Goal: Find specific fact: Find specific fact

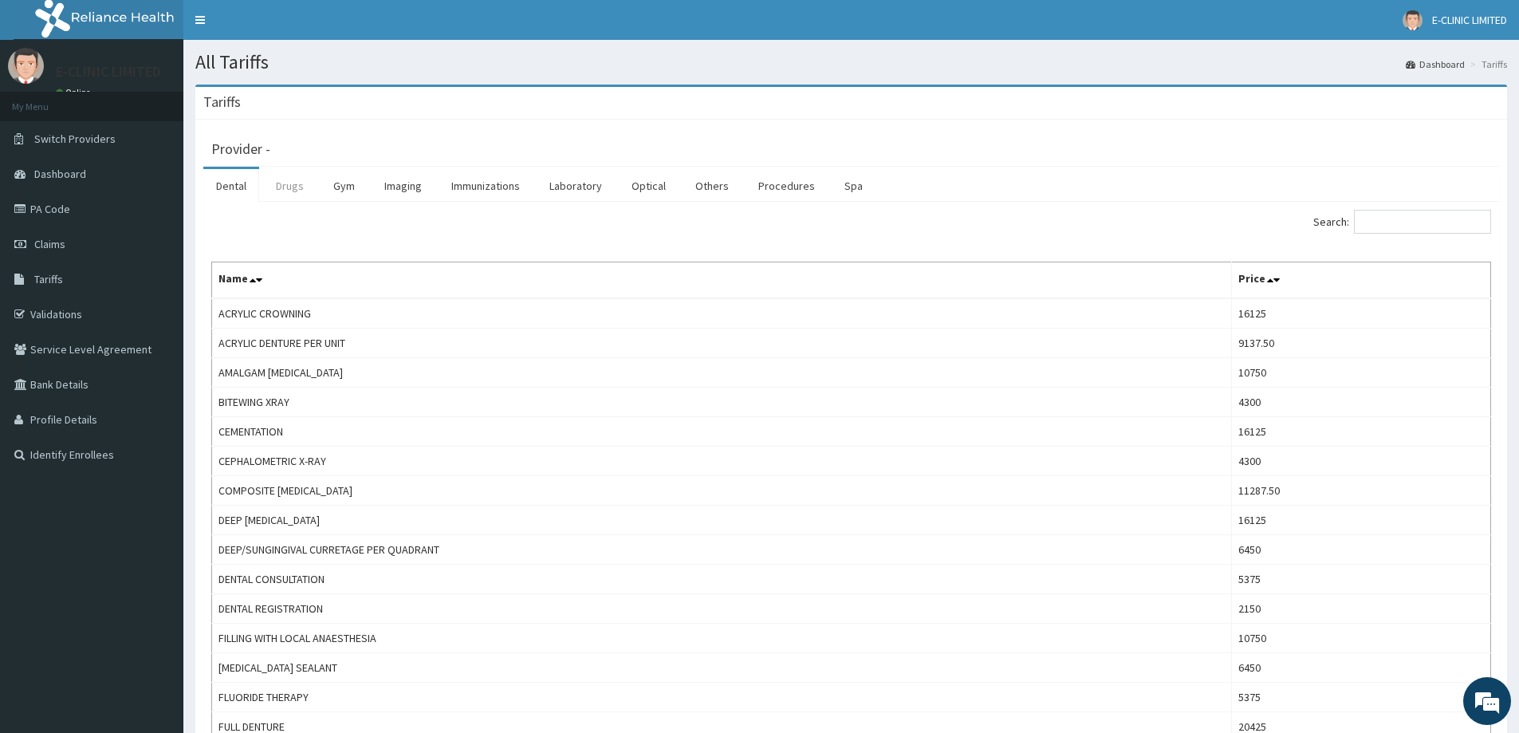
click at [297, 191] on link "Drugs" at bounding box center [289, 185] width 53 height 33
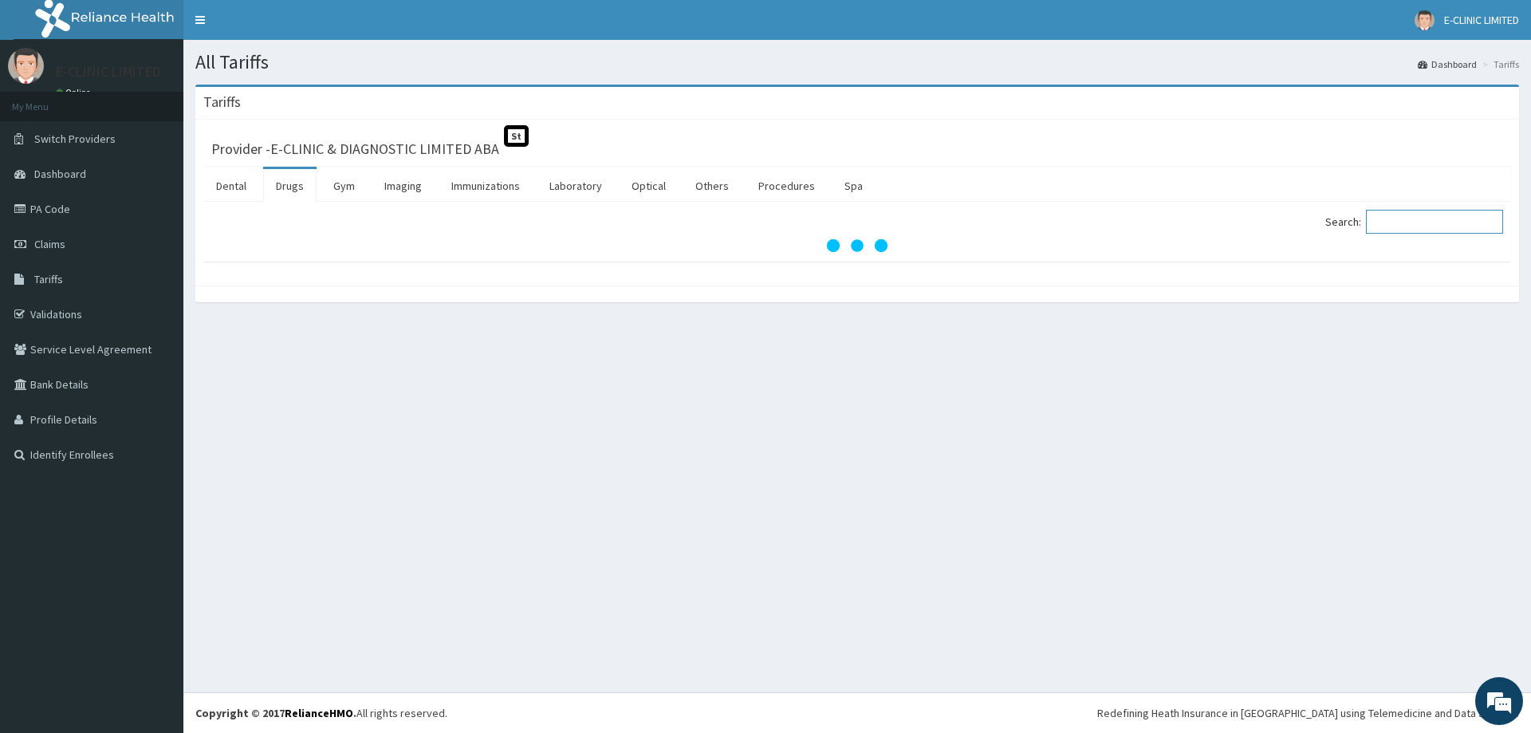
click at [1466, 223] on input "Search:" at bounding box center [1434, 222] width 137 height 24
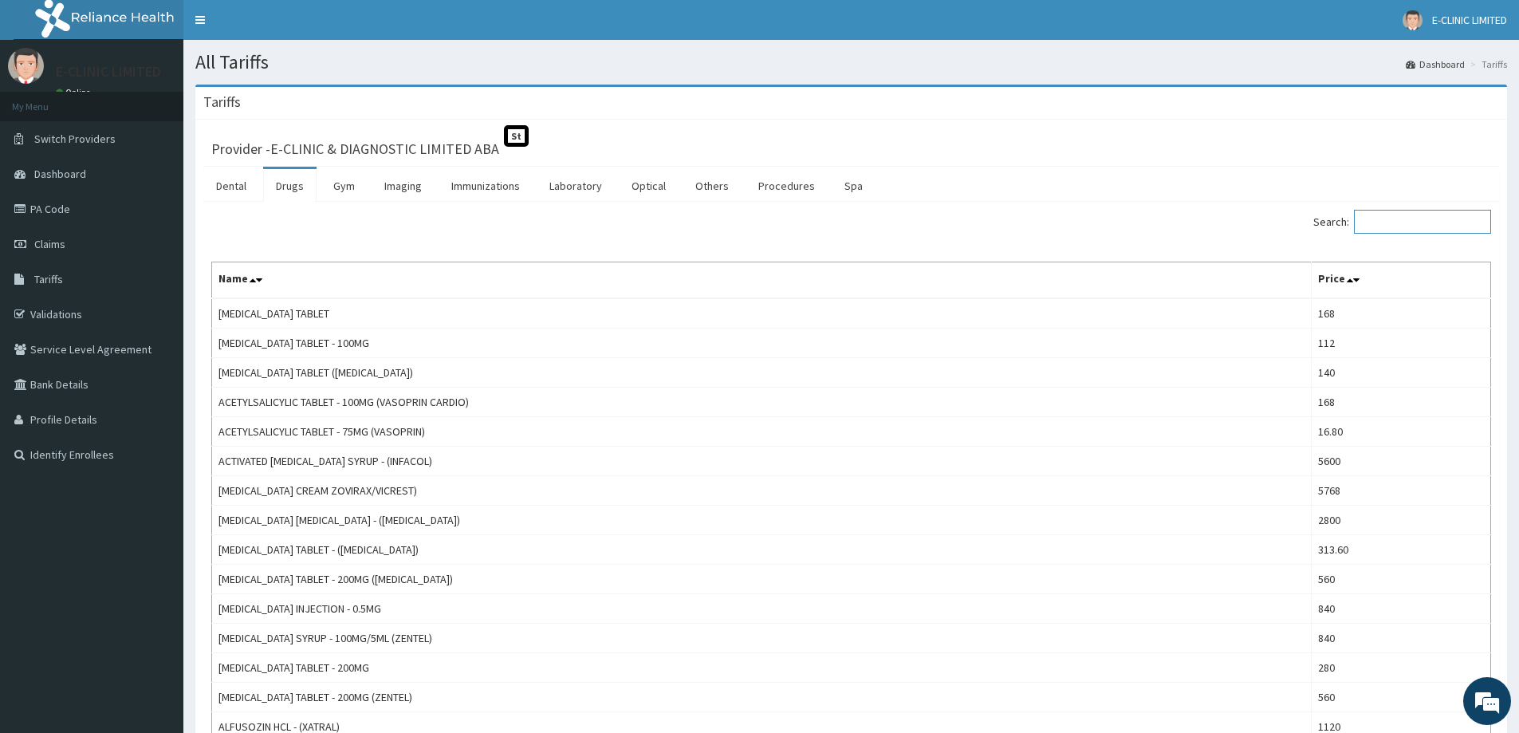
click at [1394, 219] on input "Search:" at bounding box center [1422, 222] width 137 height 24
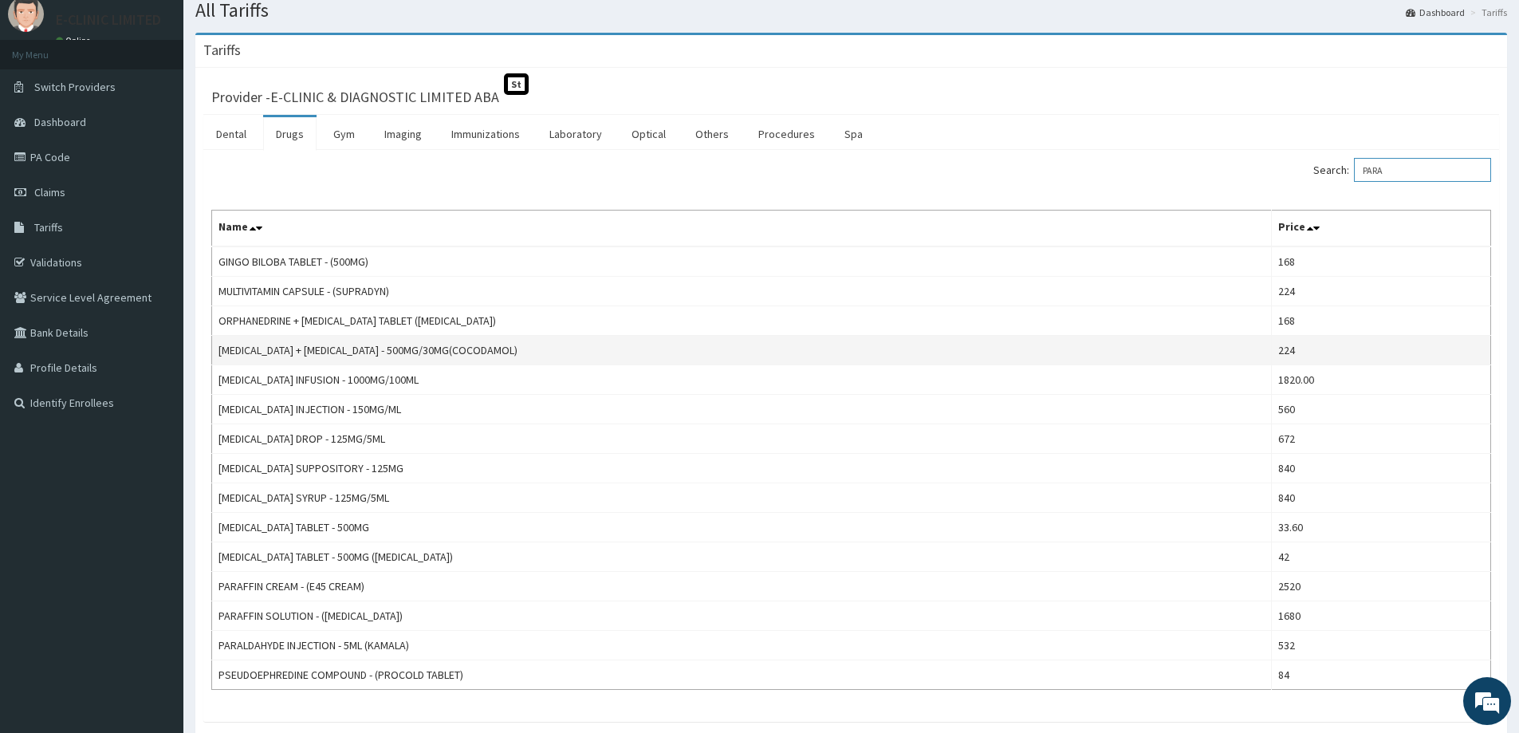
scroll to position [80, 0]
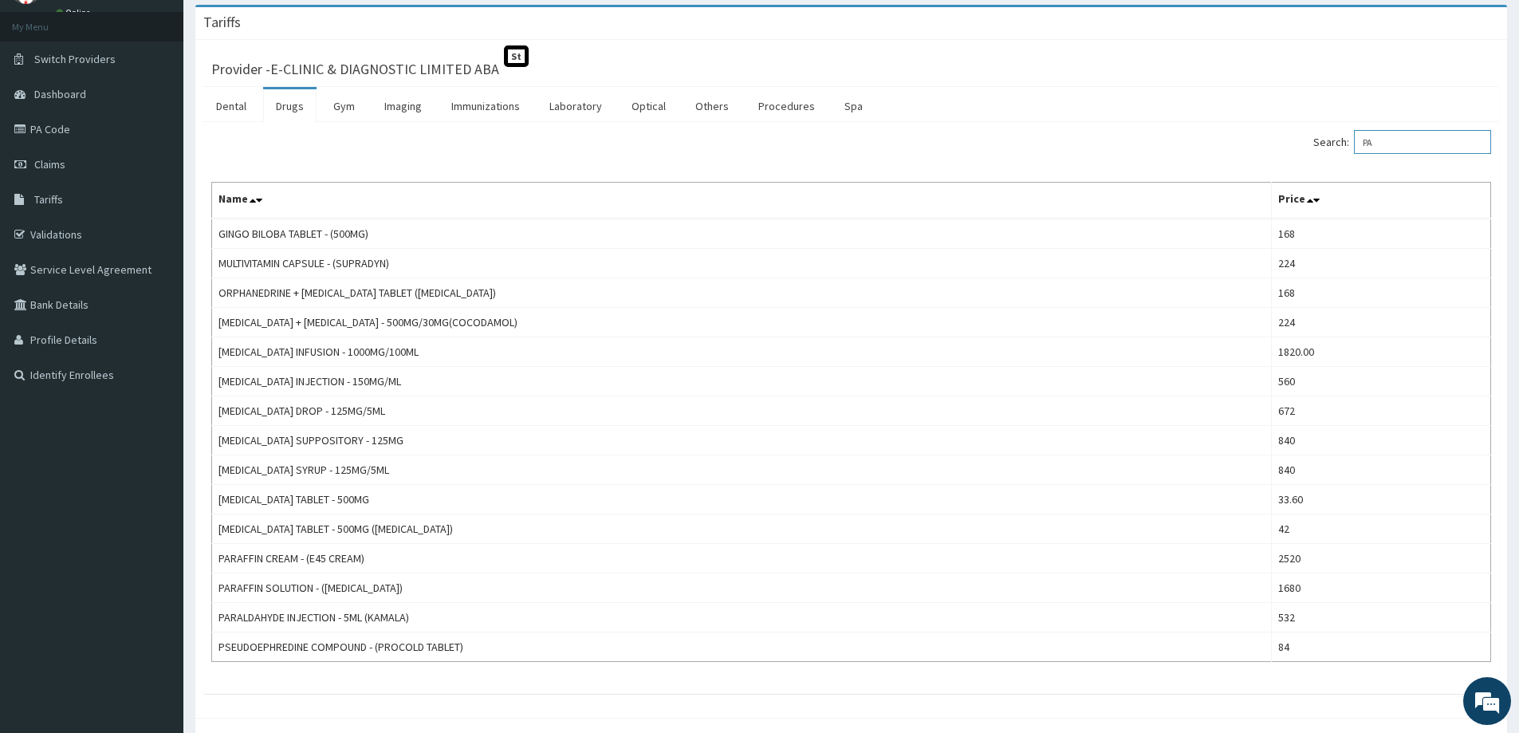
type input "P"
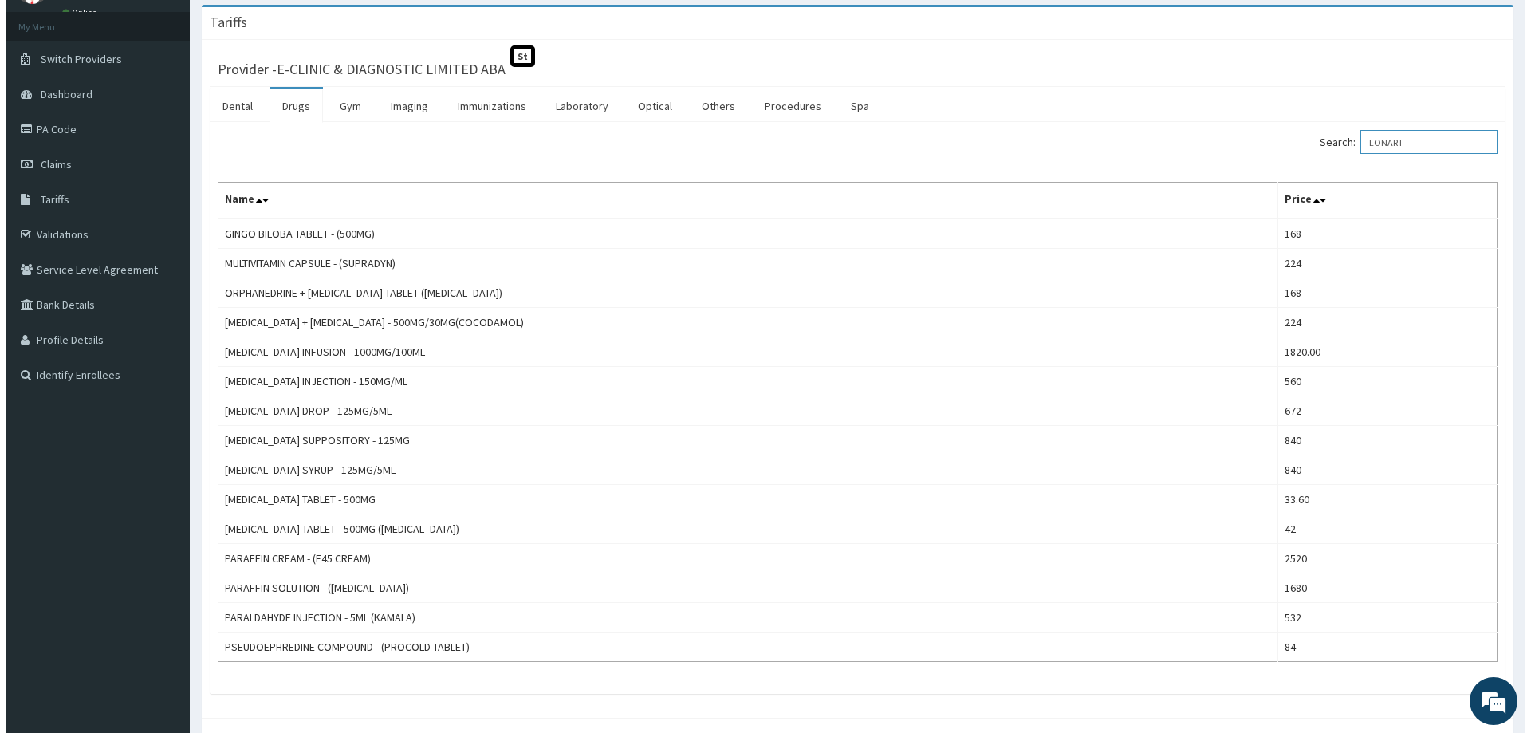
scroll to position [0, 0]
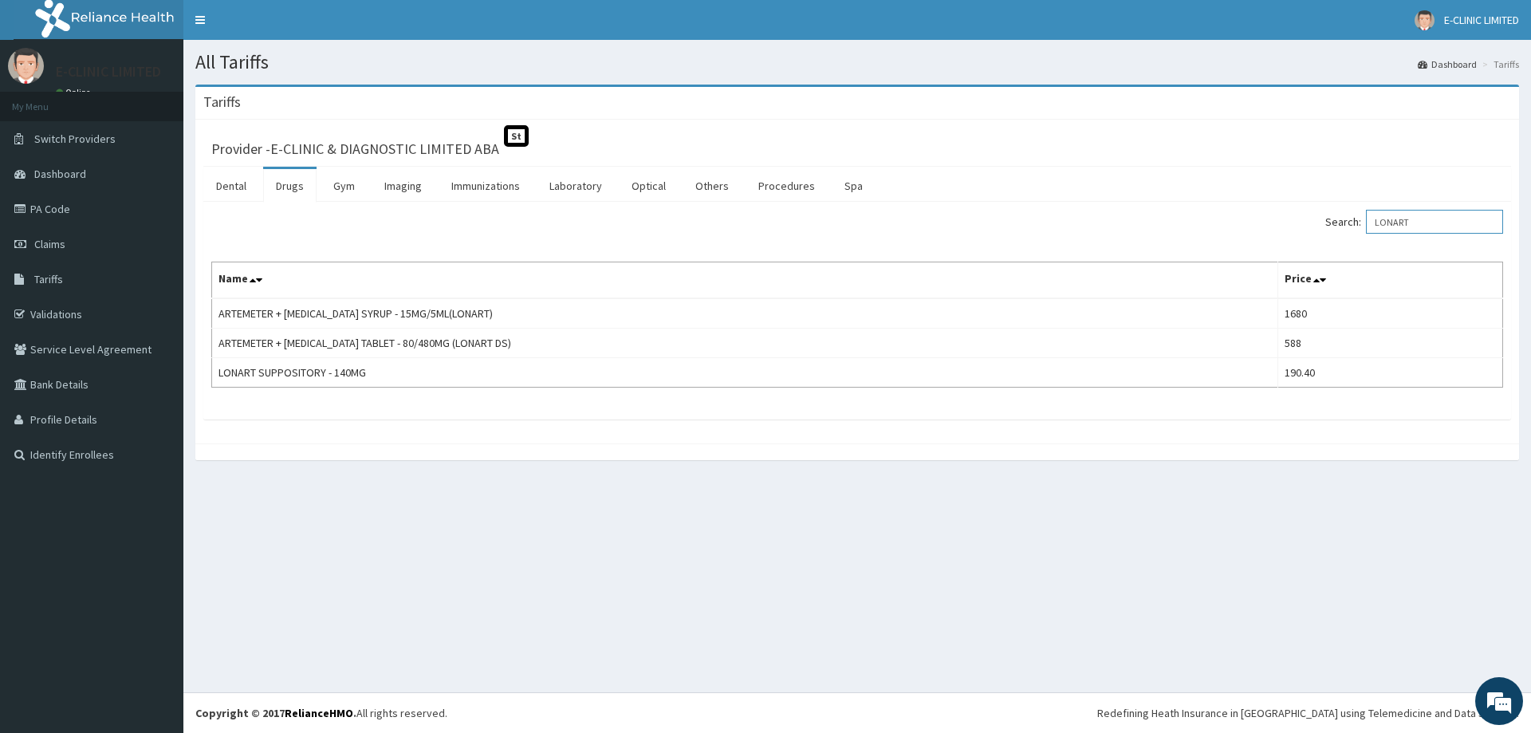
type input "LONART"
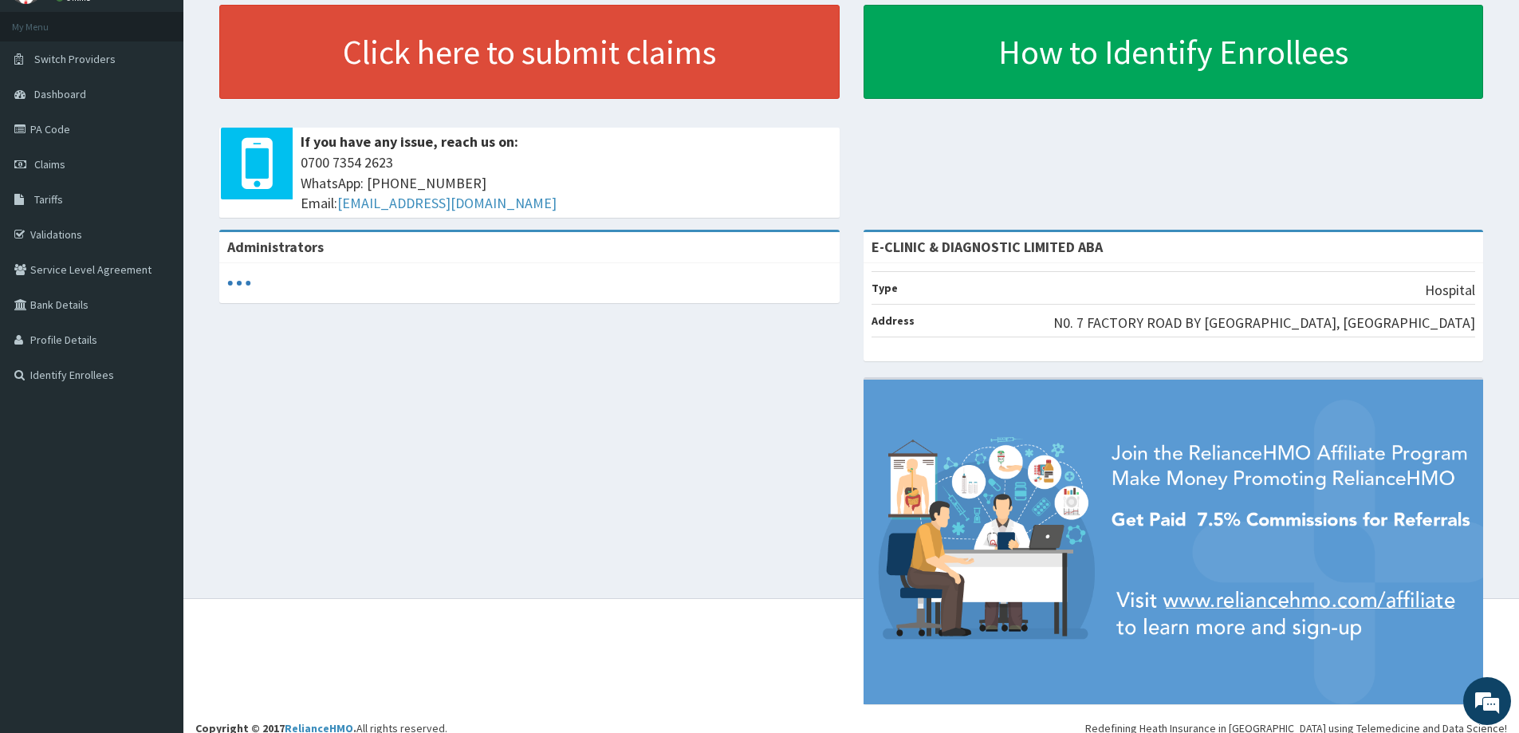
click at [45, 129] on link "PA Code" at bounding box center [91, 129] width 183 height 35
